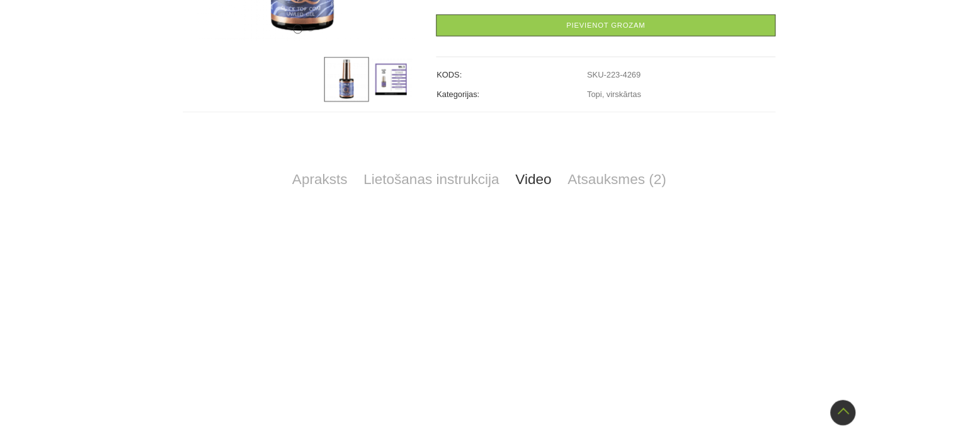
scroll to position [637, 0]
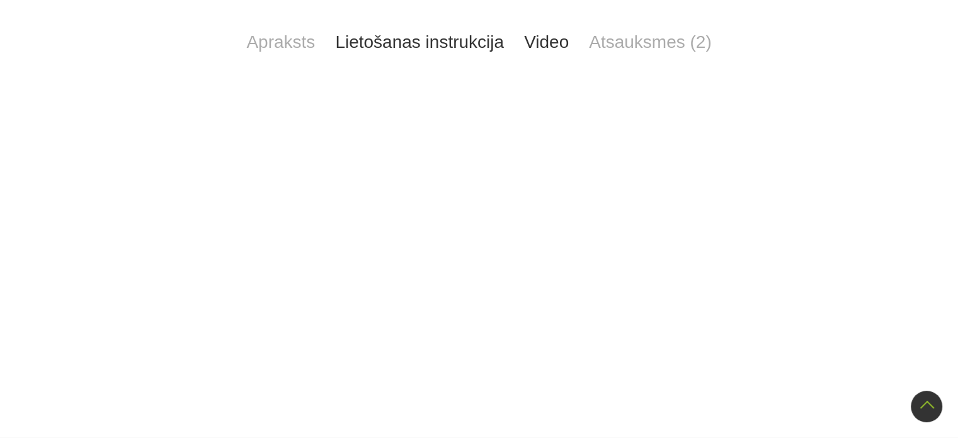
click at [410, 43] on link "Lietošanas instrukcija" at bounding box center [419, 42] width 189 height 42
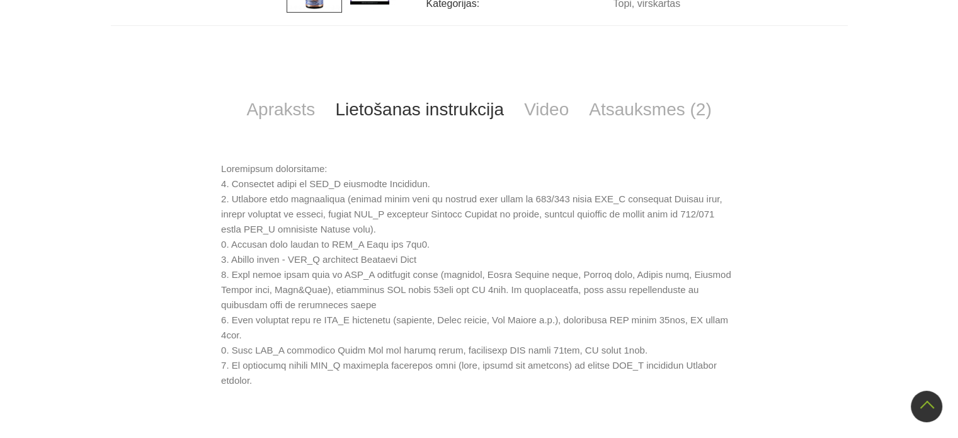
scroll to position [581, 0]
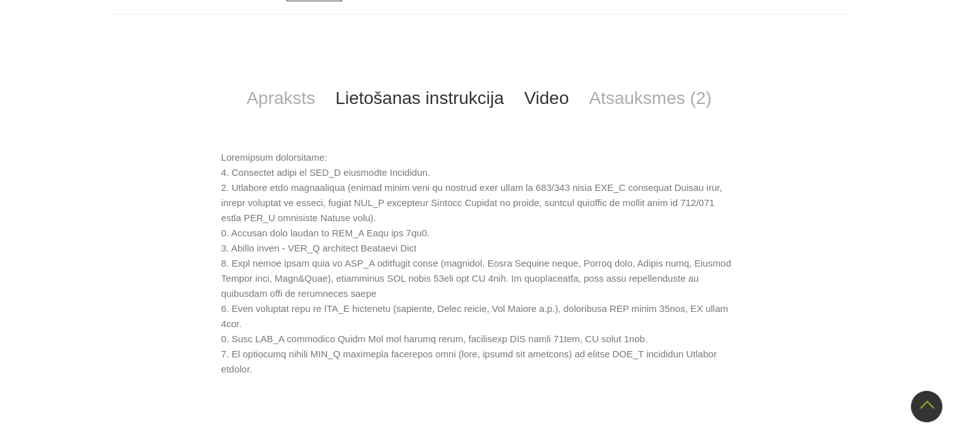
click at [546, 96] on link "Video" at bounding box center [546, 98] width 65 height 42
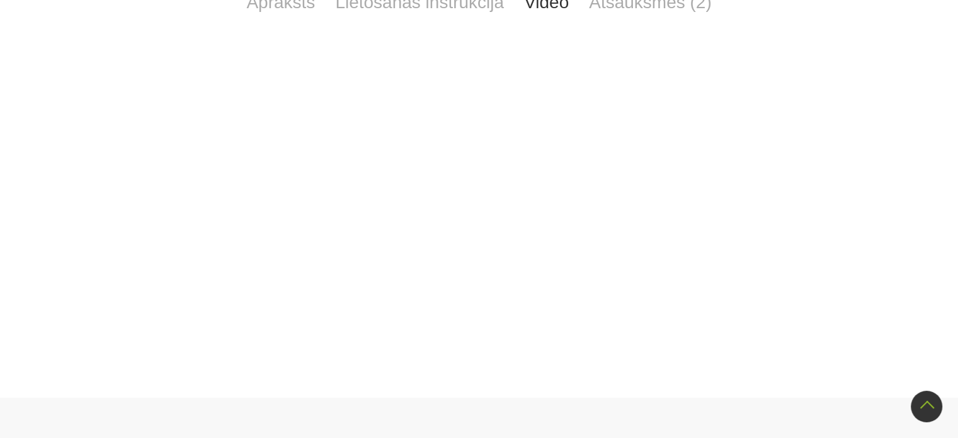
scroll to position [530, 0]
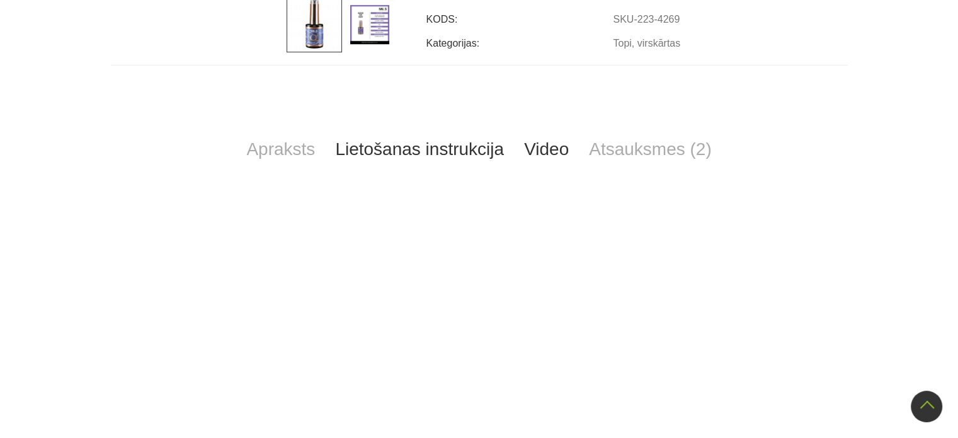
click at [449, 157] on link "Lietošanas instrukcija" at bounding box center [419, 149] width 189 height 42
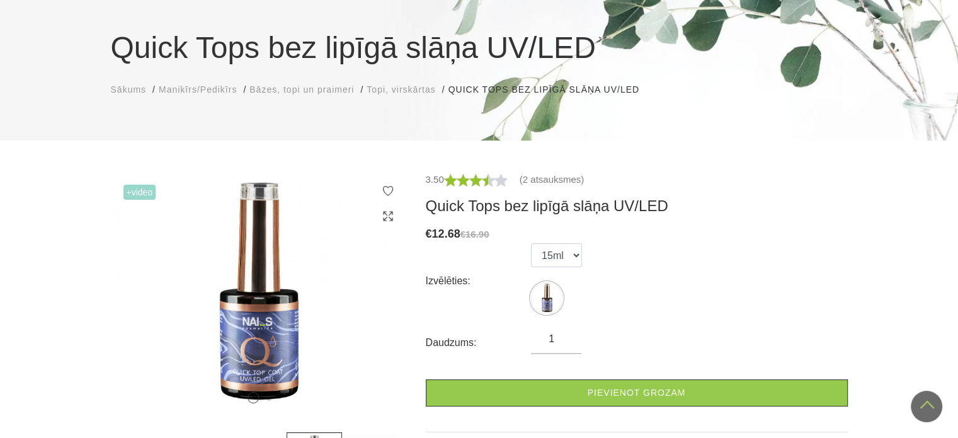
scroll to position [0, 0]
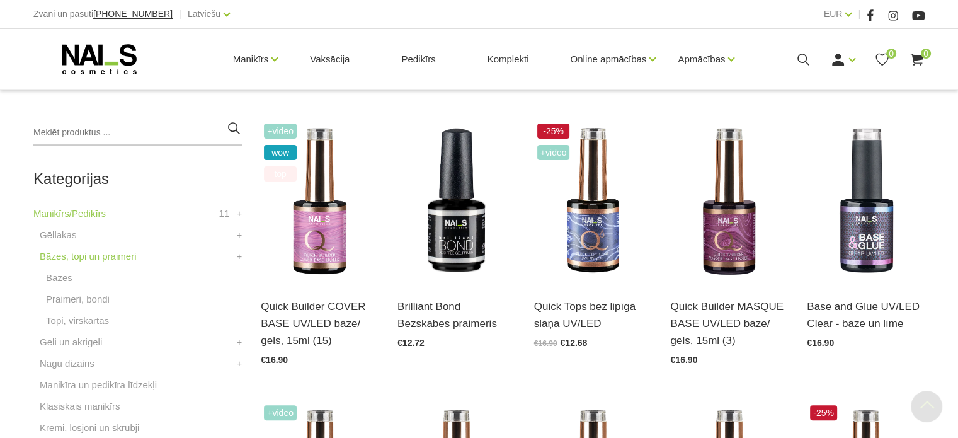
scroll to position [343, 0]
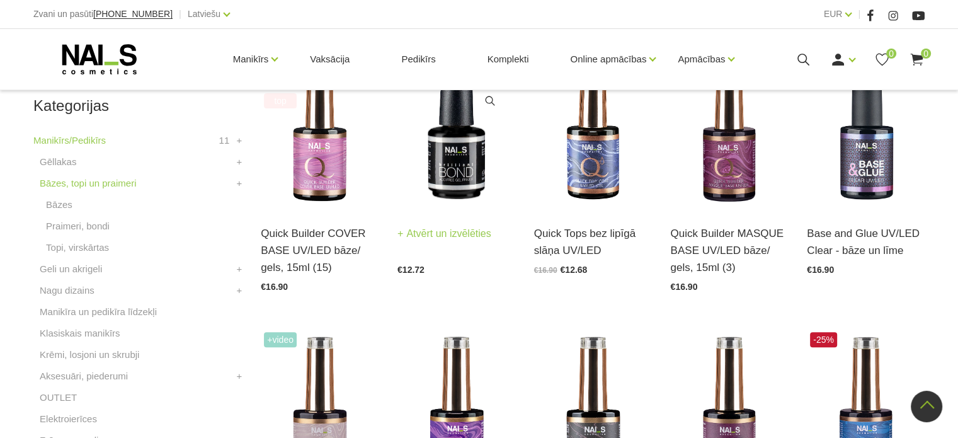
click at [447, 148] on img at bounding box center [456, 128] width 118 height 162
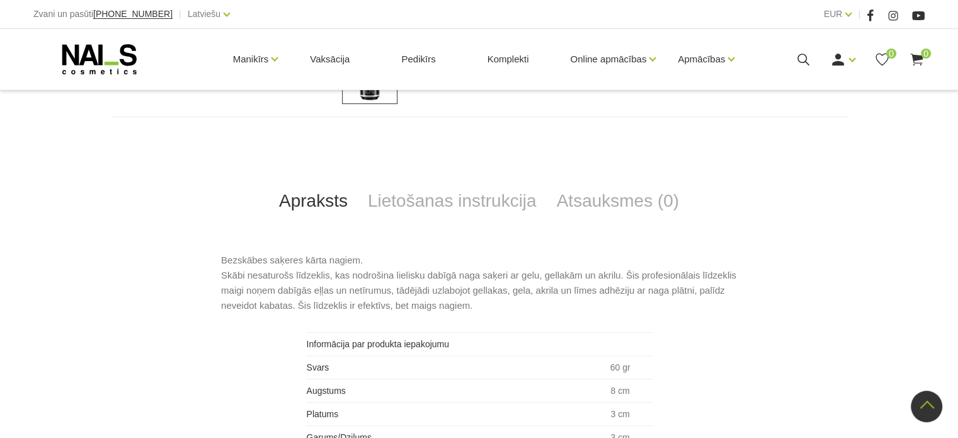
scroll to position [404, 0]
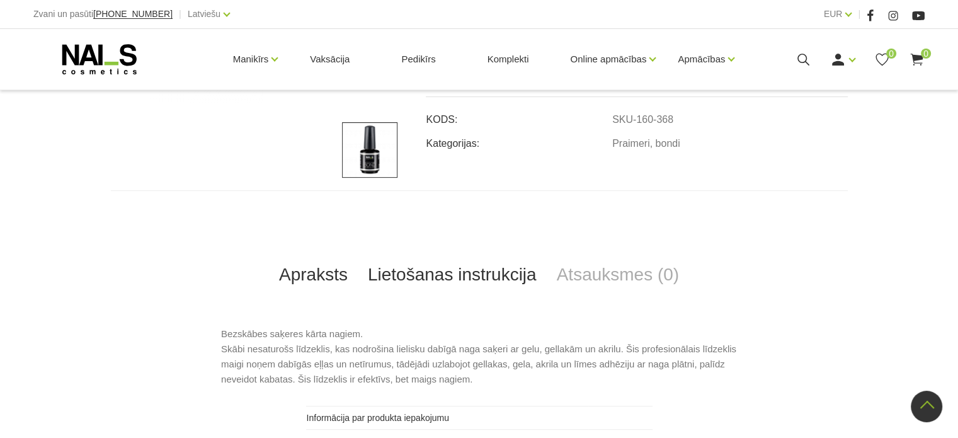
click at [481, 269] on link "Lietošanas instrukcija" at bounding box center [452, 275] width 189 height 42
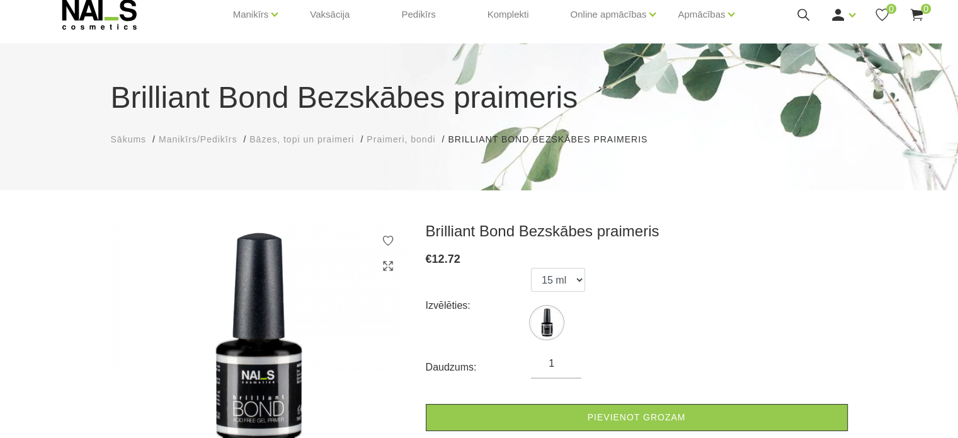
scroll to position [43, 0]
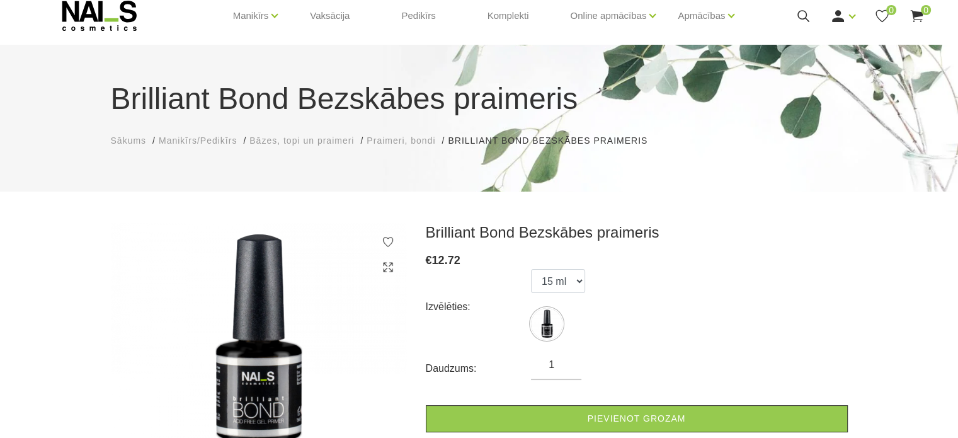
click at [275, 139] on span "Bāzes, topi un praimeri" at bounding box center [301, 140] width 105 height 10
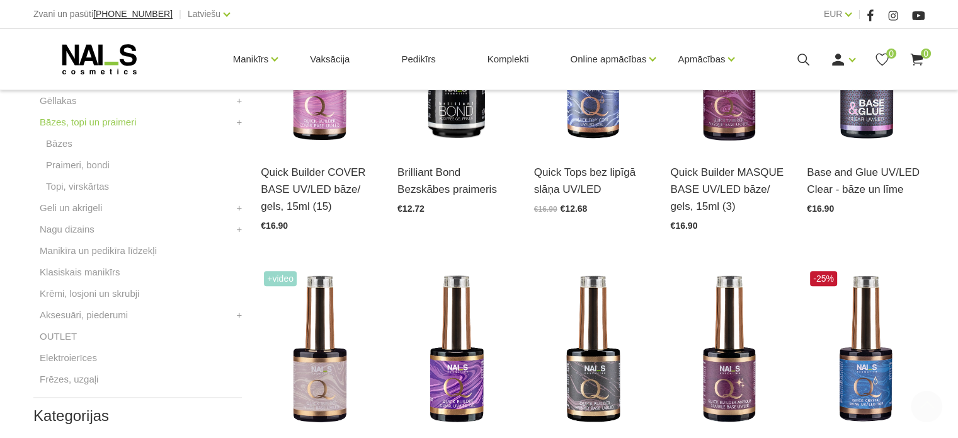
scroll to position [459, 0]
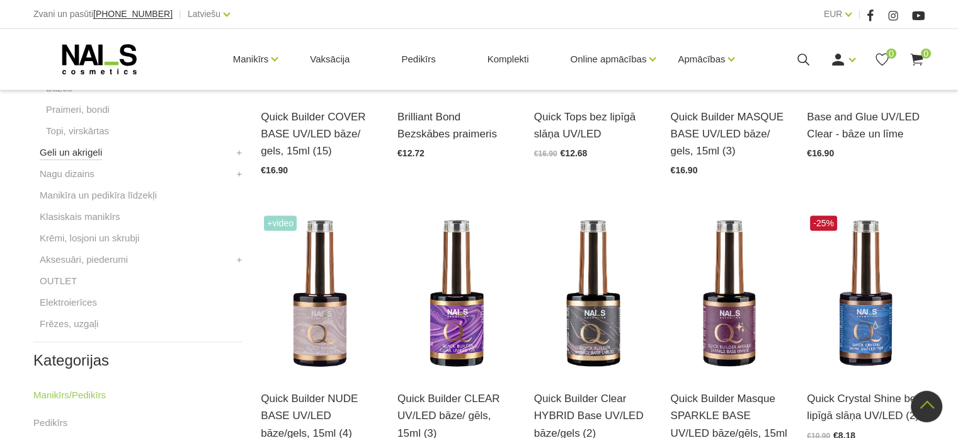
click at [81, 153] on link "Geli un akrigeli" at bounding box center [71, 152] width 62 height 15
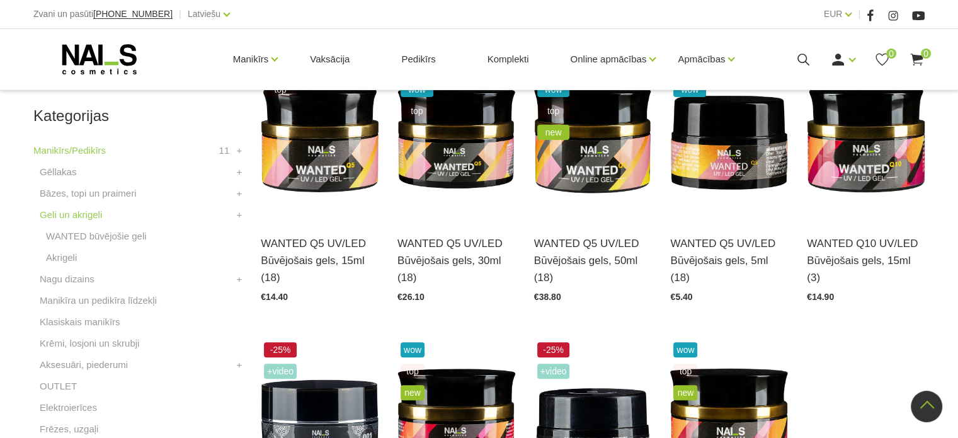
scroll to position [264, 0]
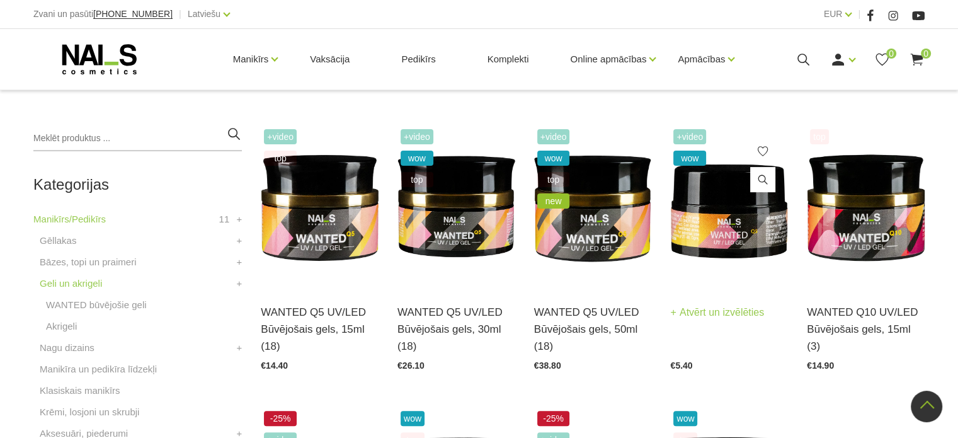
click at [726, 229] on img at bounding box center [729, 207] width 118 height 162
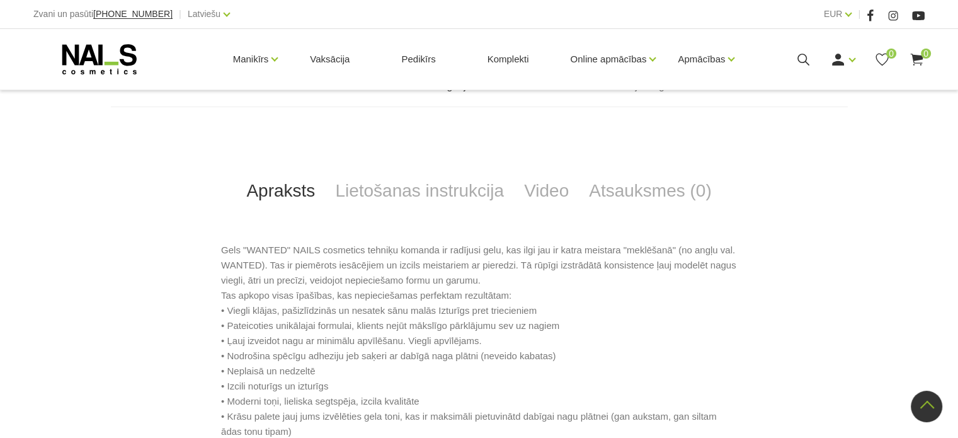
scroll to position [487, 0]
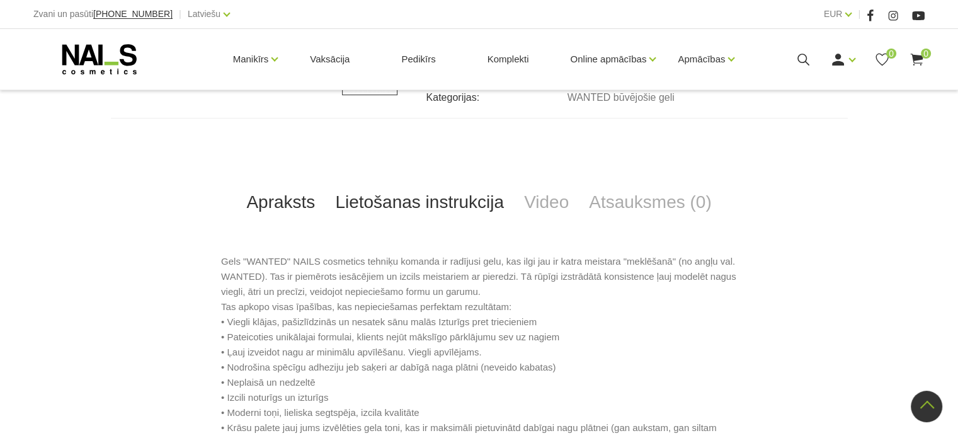
click at [406, 204] on link "Lietošanas instrukcija" at bounding box center [419, 202] width 189 height 42
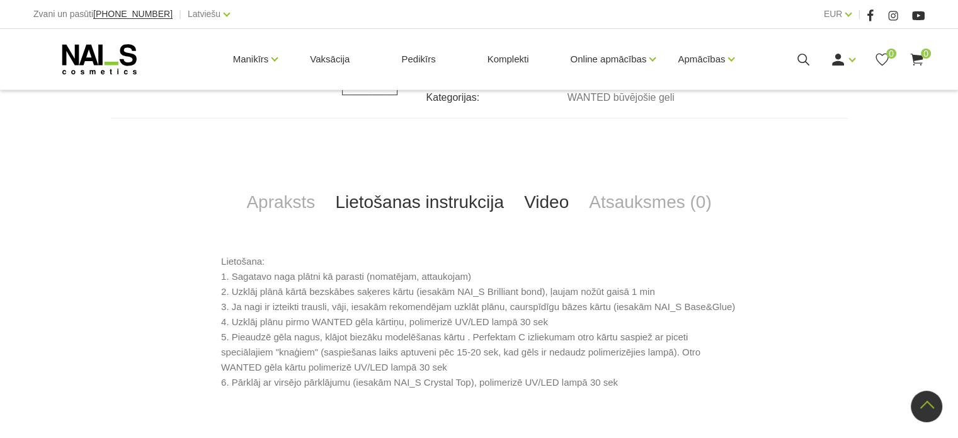
click at [556, 212] on link "Video" at bounding box center [546, 202] width 65 height 42
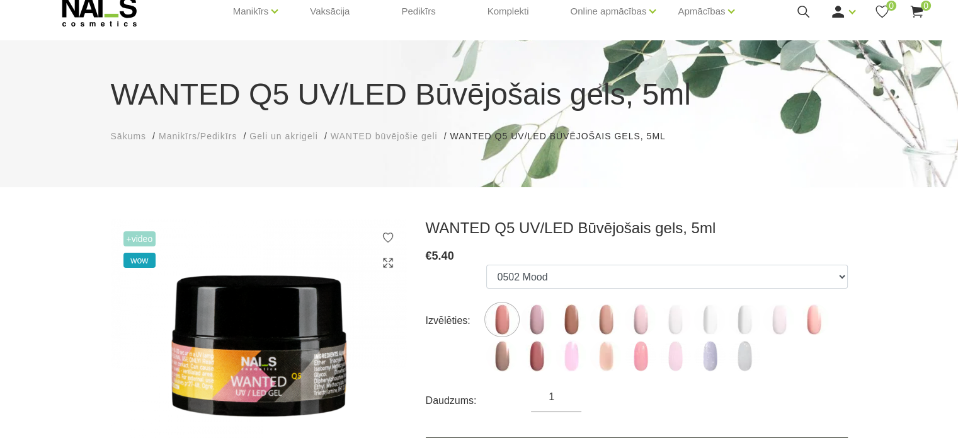
scroll to position [0, 0]
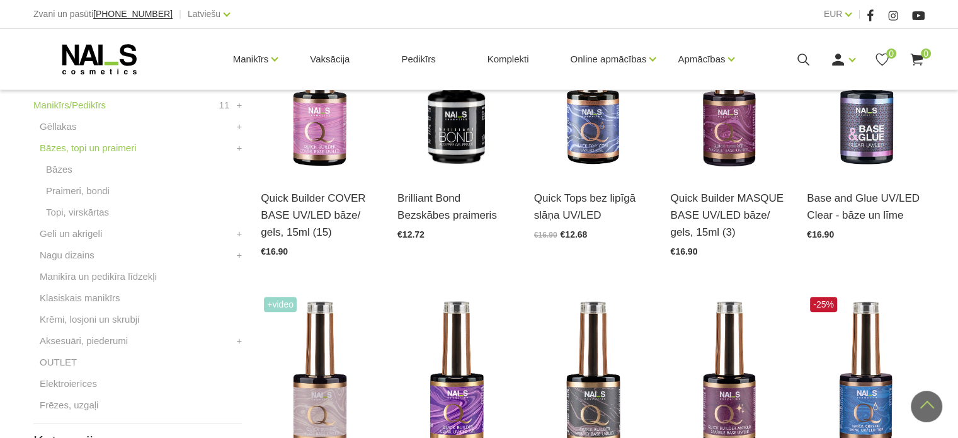
scroll to position [365, 0]
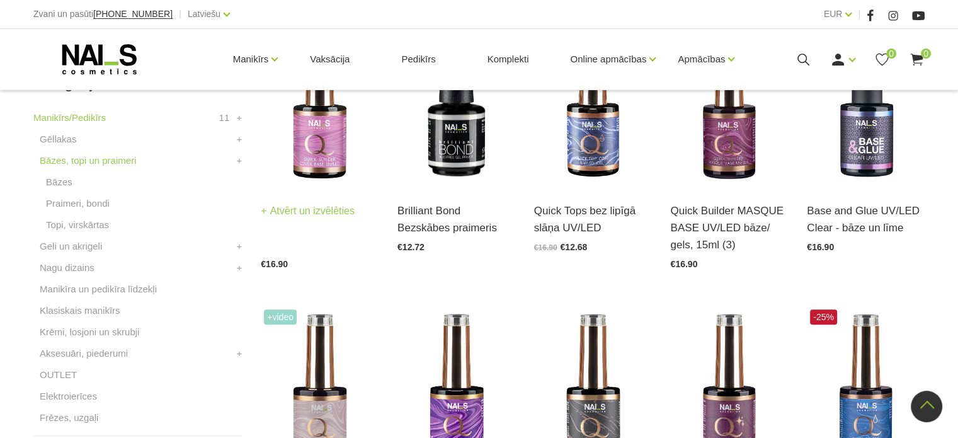
click at [334, 135] on img at bounding box center [320, 106] width 118 height 162
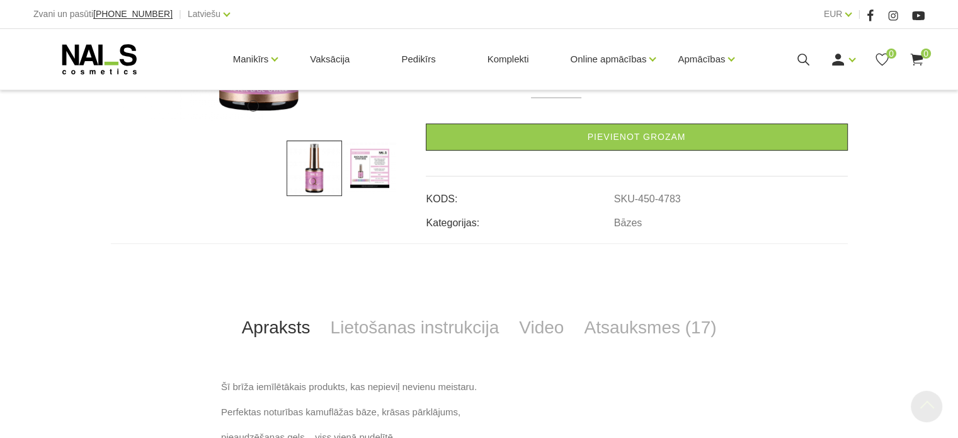
scroll to position [460, 0]
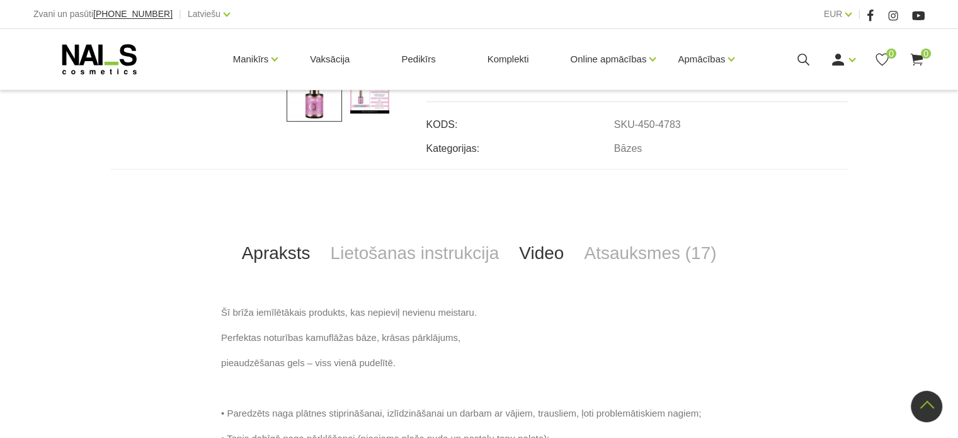
click at [556, 252] on link "Video" at bounding box center [541, 253] width 65 height 42
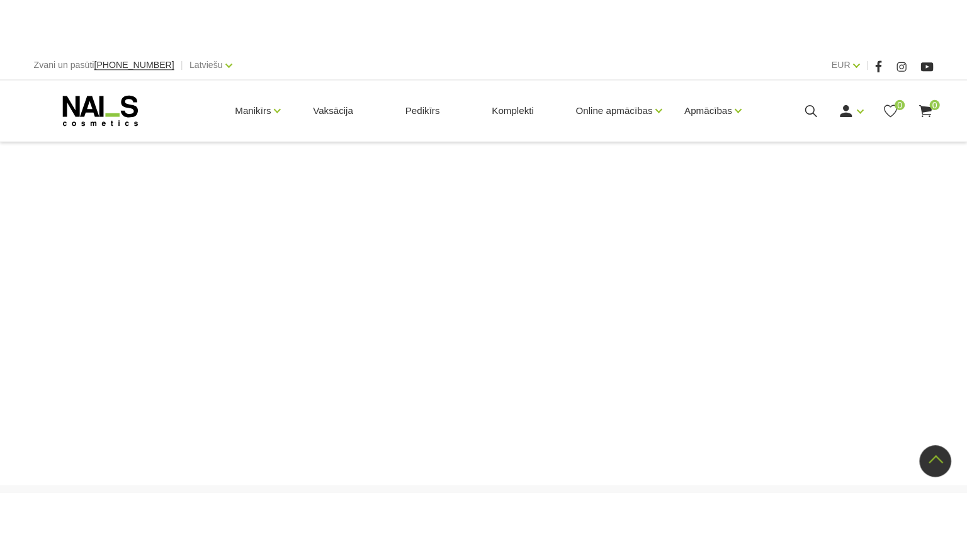
scroll to position [489, 0]
